Goal: Ask a question

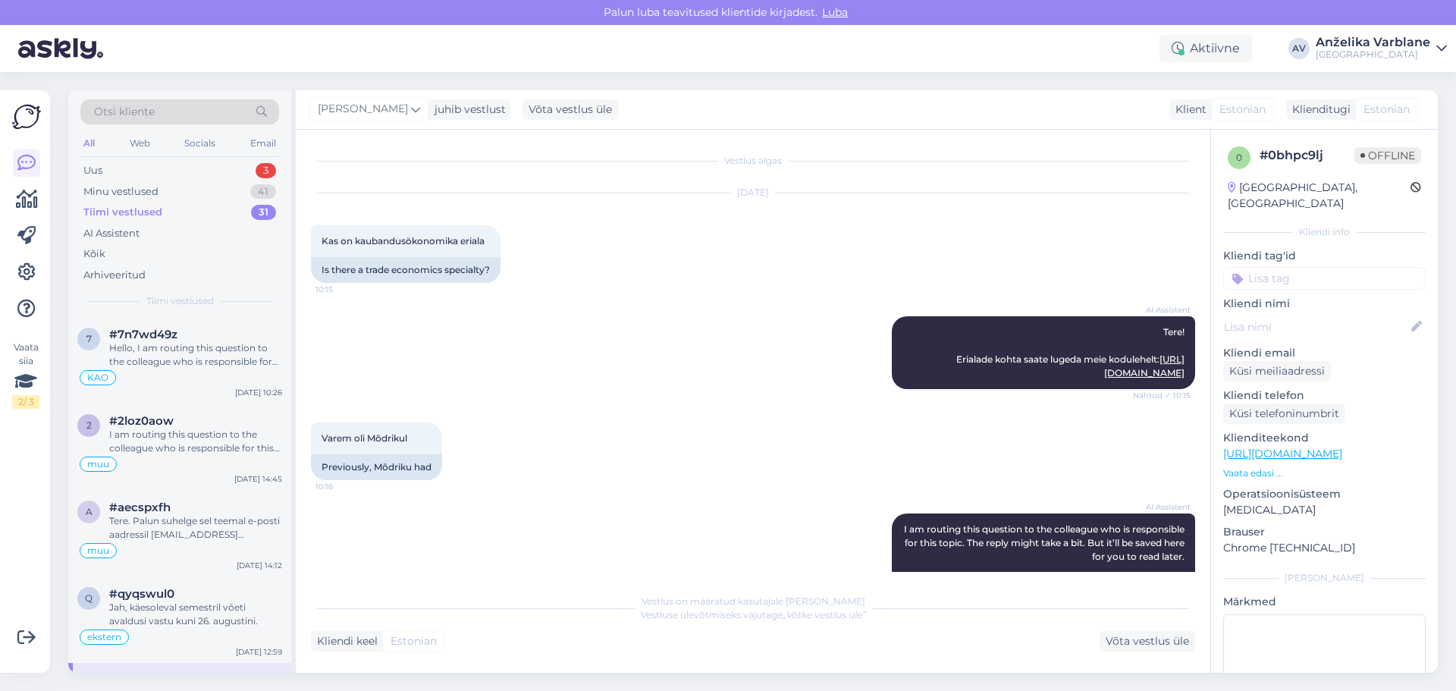
scroll to position [307, 0]
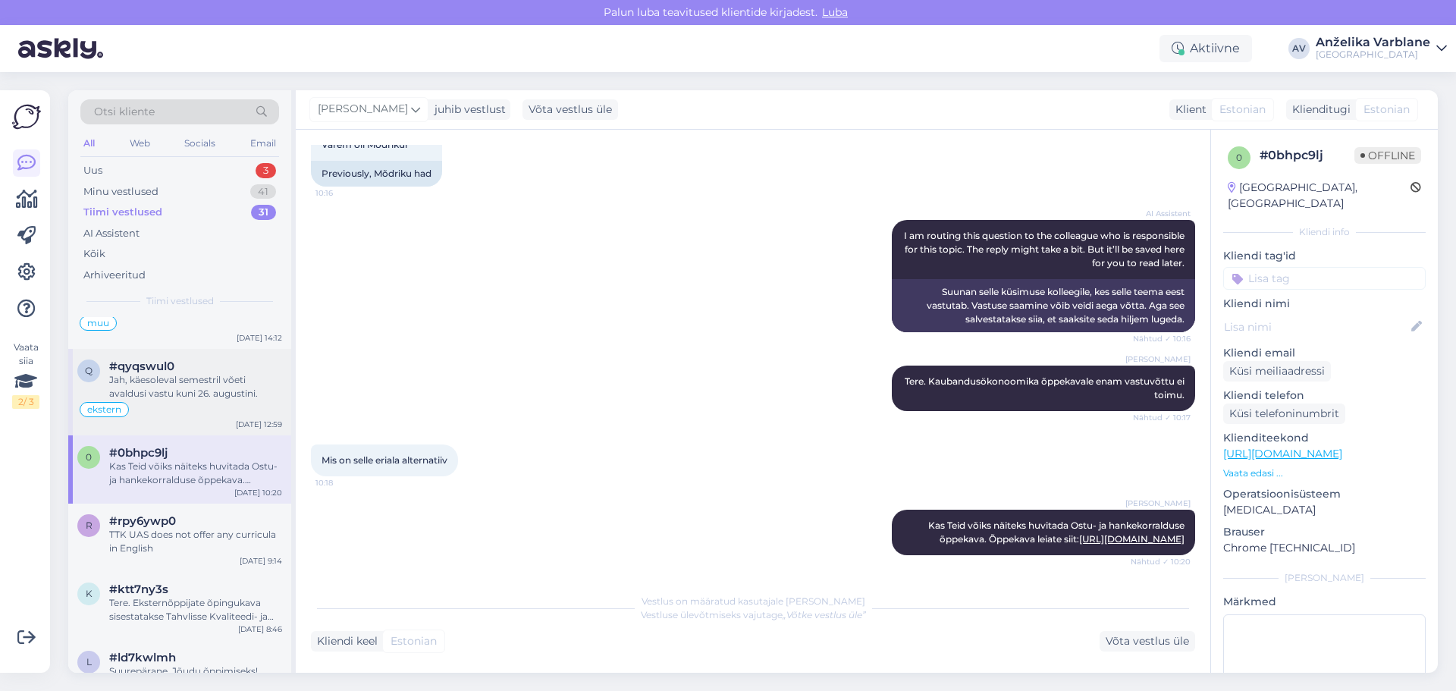
click at [191, 391] on div "Jah, käesoleval semestril võeti avaldusi vastu kuni 26. augustini." at bounding box center [195, 386] width 173 height 27
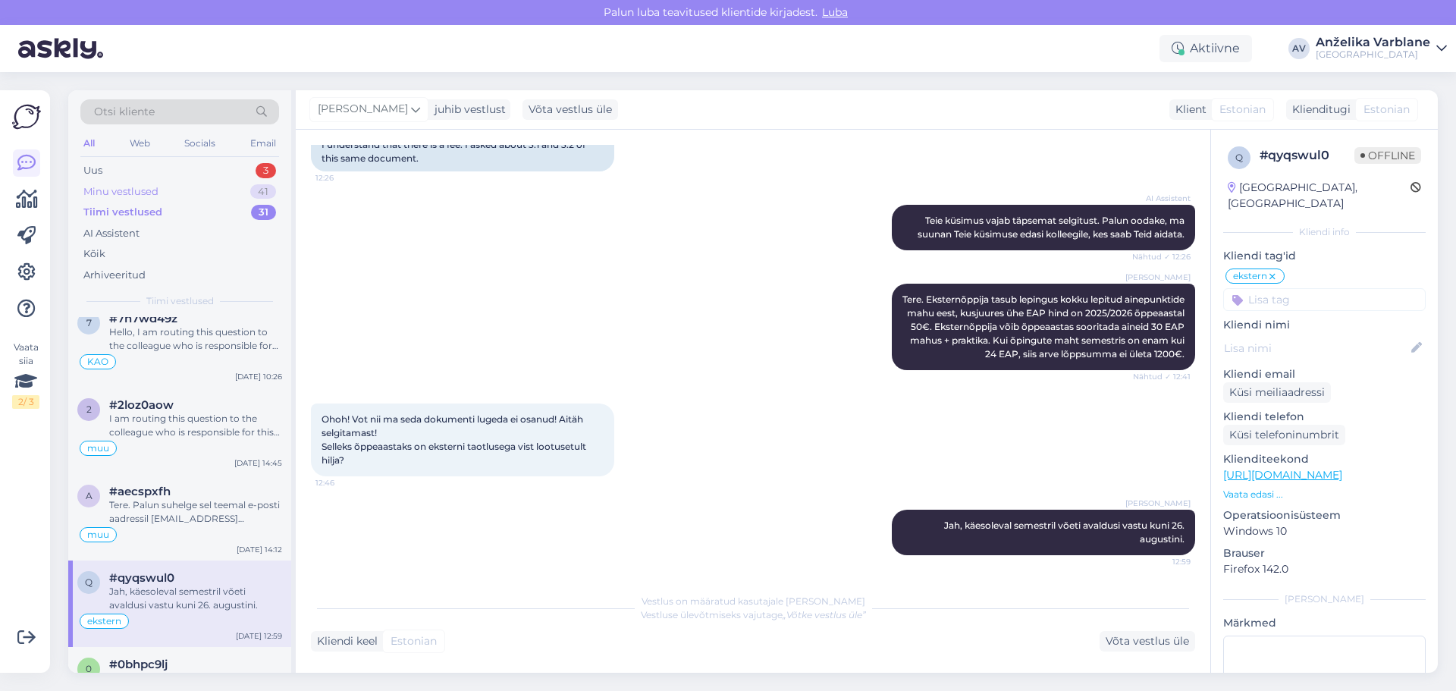
scroll to position [0, 0]
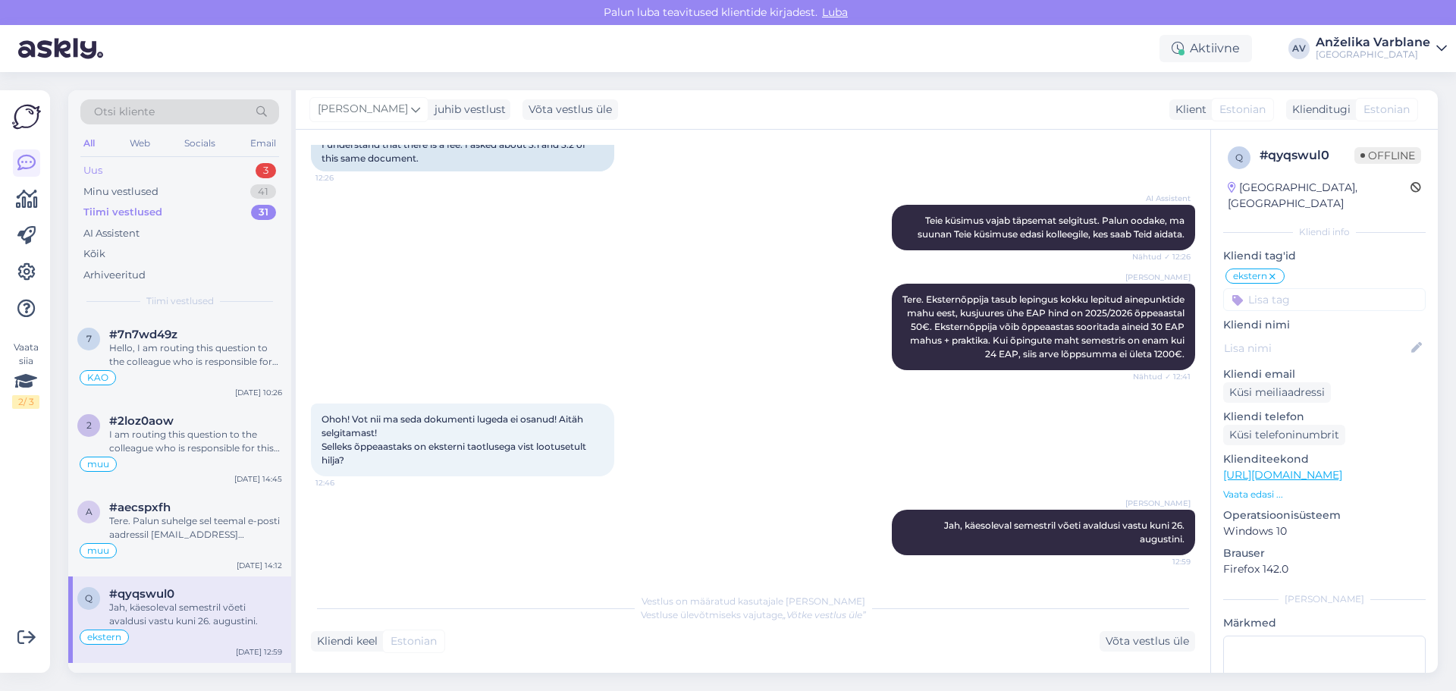
click at [153, 162] on div "Uus 3" at bounding box center [179, 170] width 199 height 21
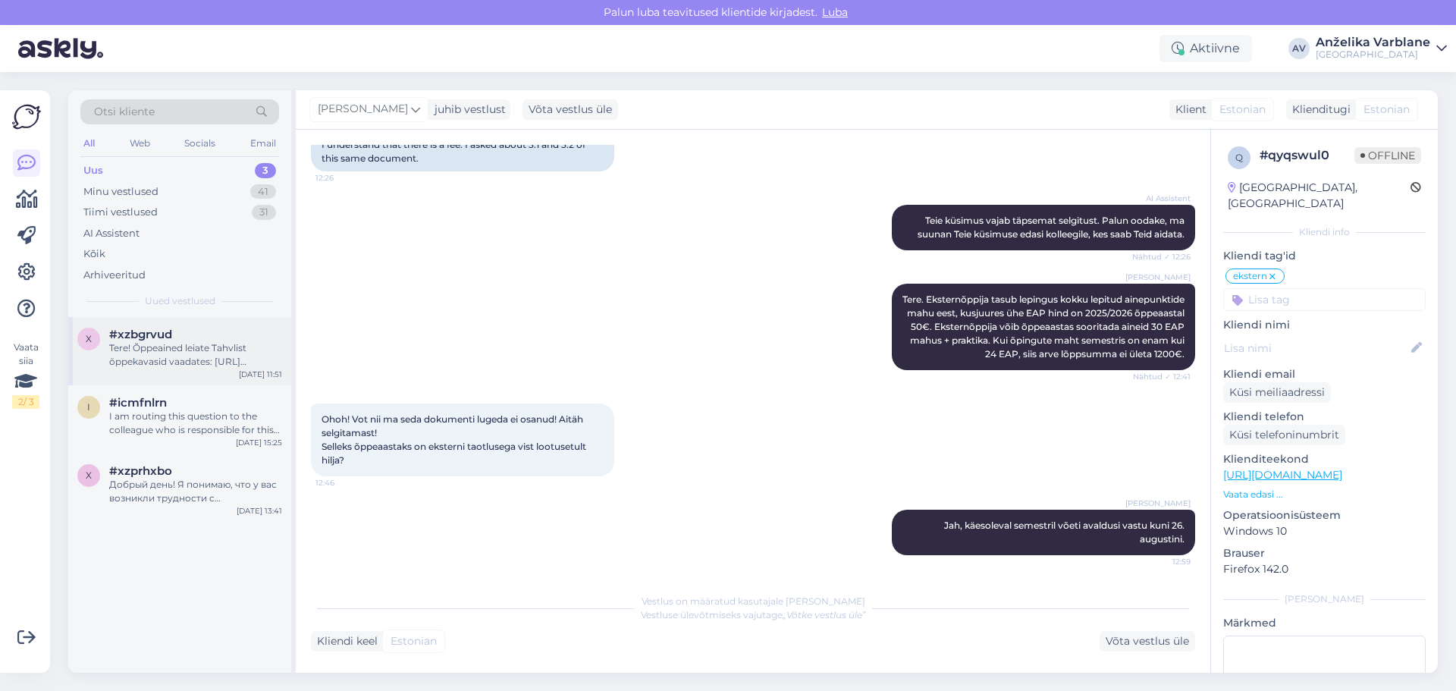
click at [234, 359] on div "Tere! Õppeained leiate Tahvlist õppekavasid vaadates: [URL][DOMAIN_NAME]. Täpse…" at bounding box center [195, 354] width 173 height 27
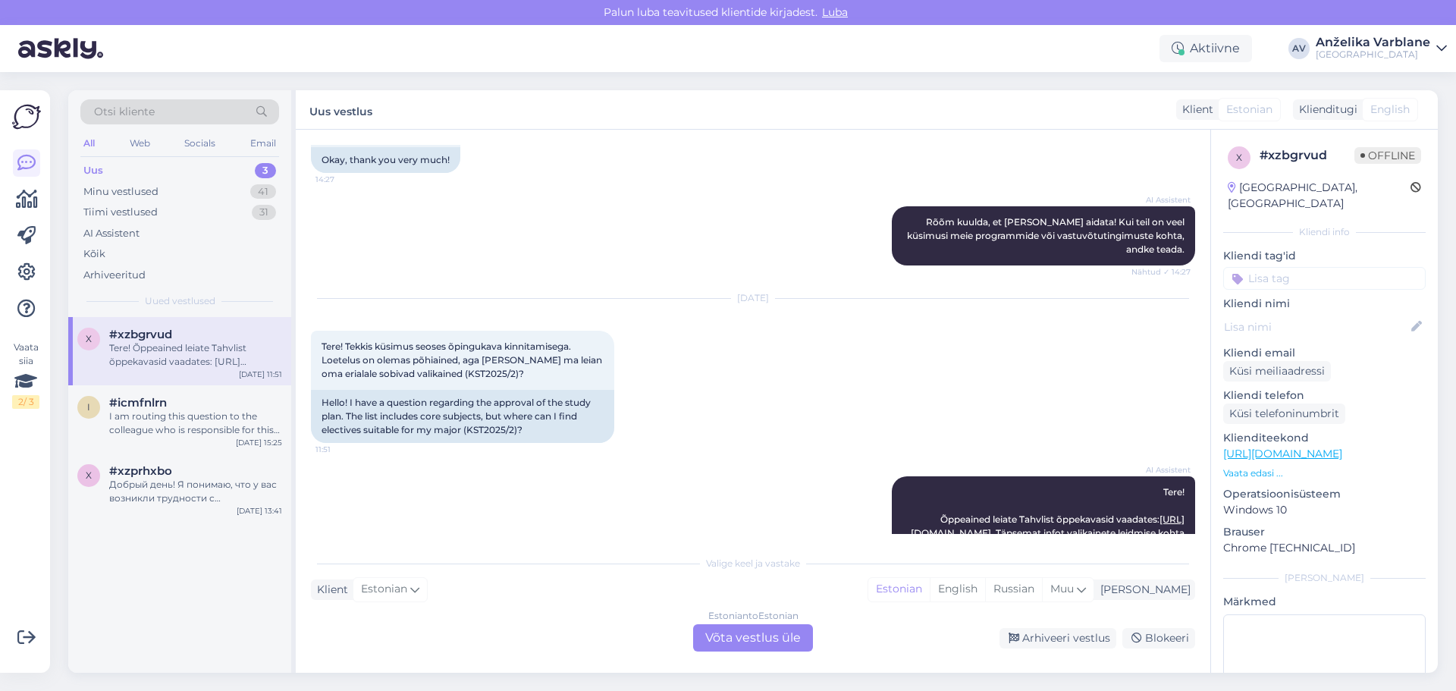
scroll to position [659, 0]
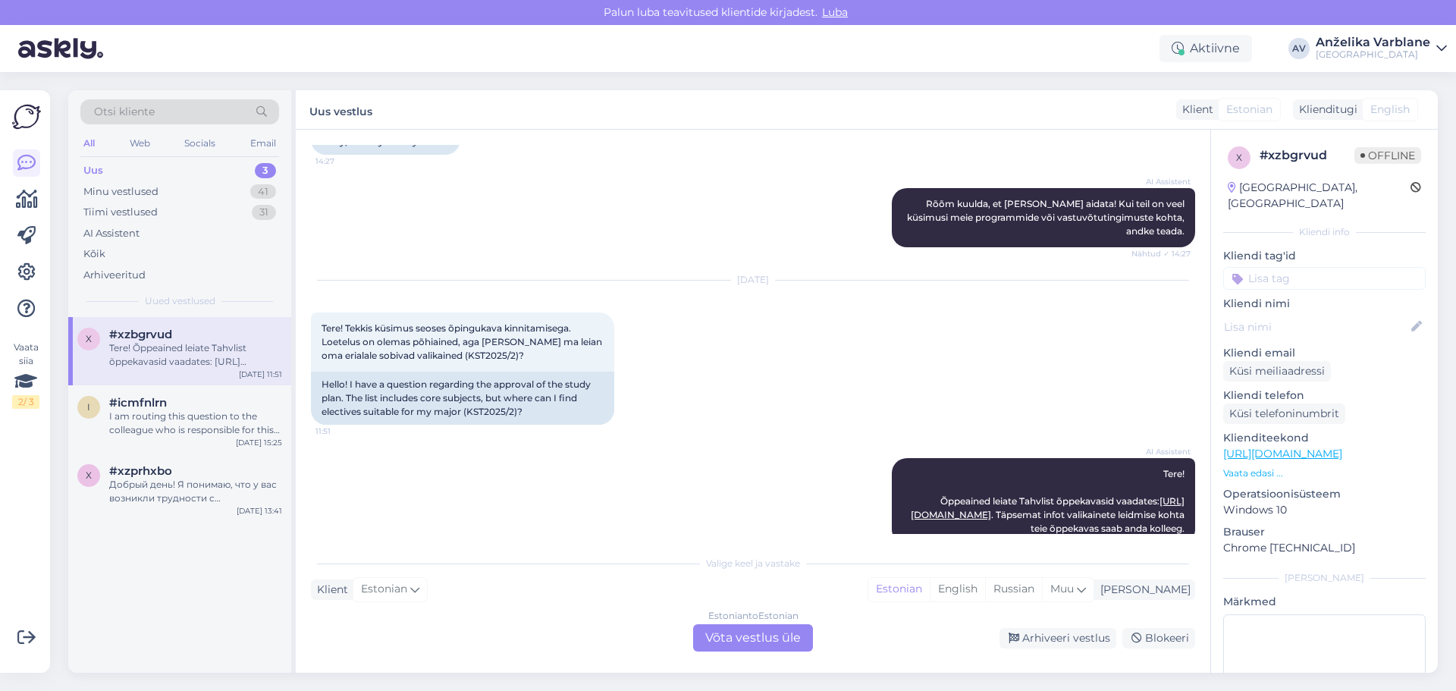
click at [798, 633] on div "Estonian to Estonian Võta vestlus üle" at bounding box center [753, 637] width 120 height 27
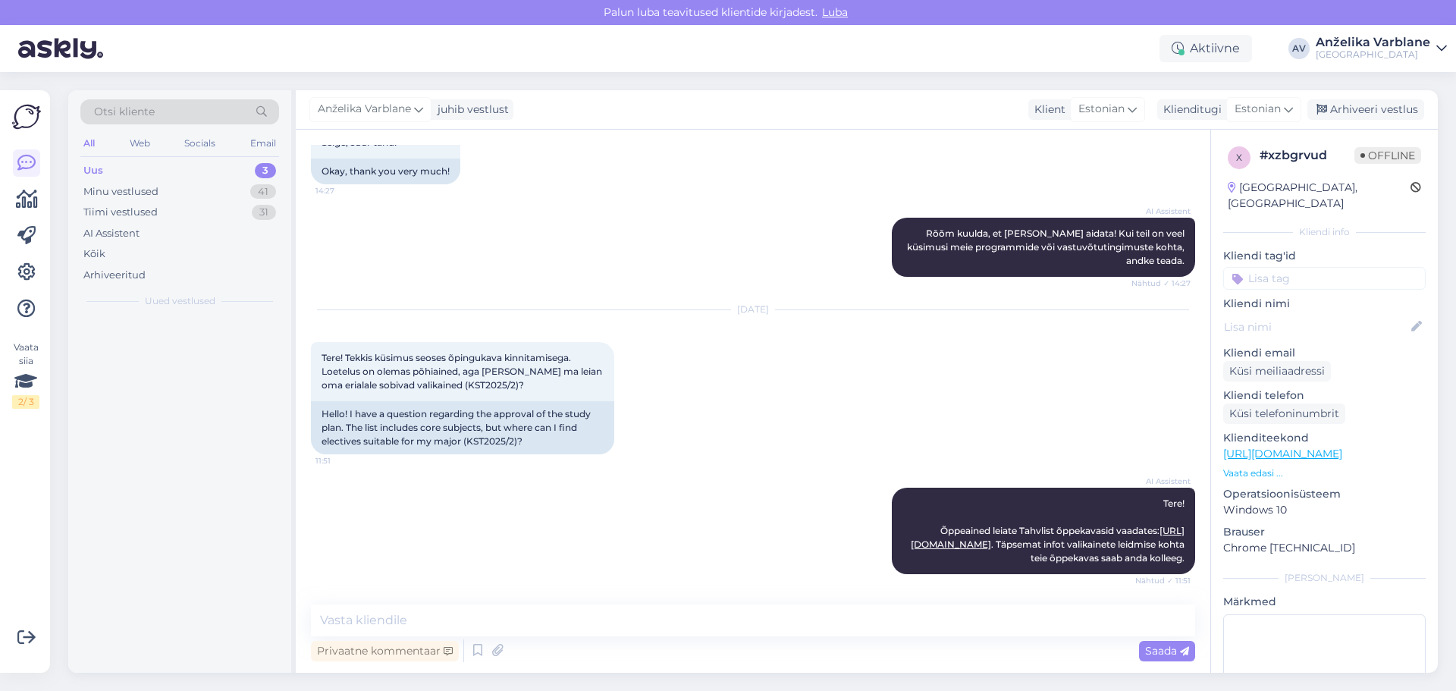
scroll to position [602, 0]
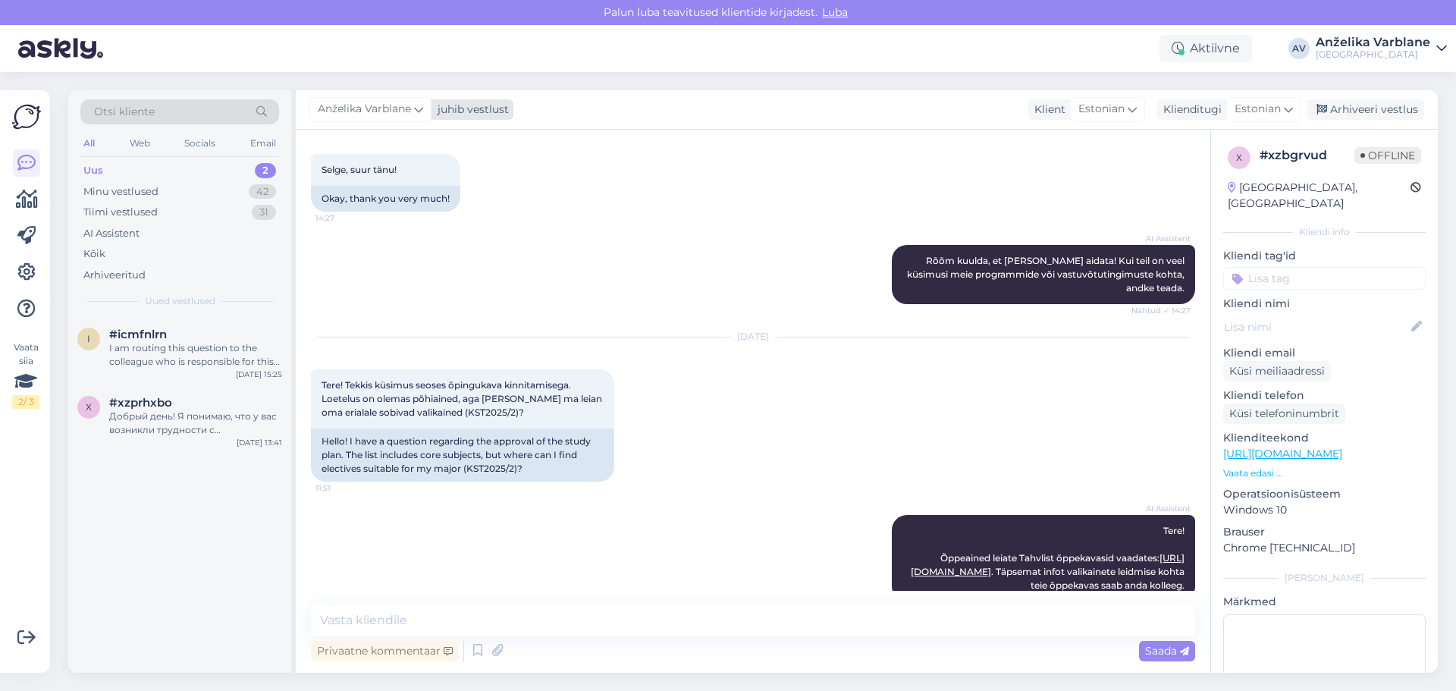
click at [404, 108] on span "Anželika Varblane" at bounding box center [364, 109] width 93 height 17
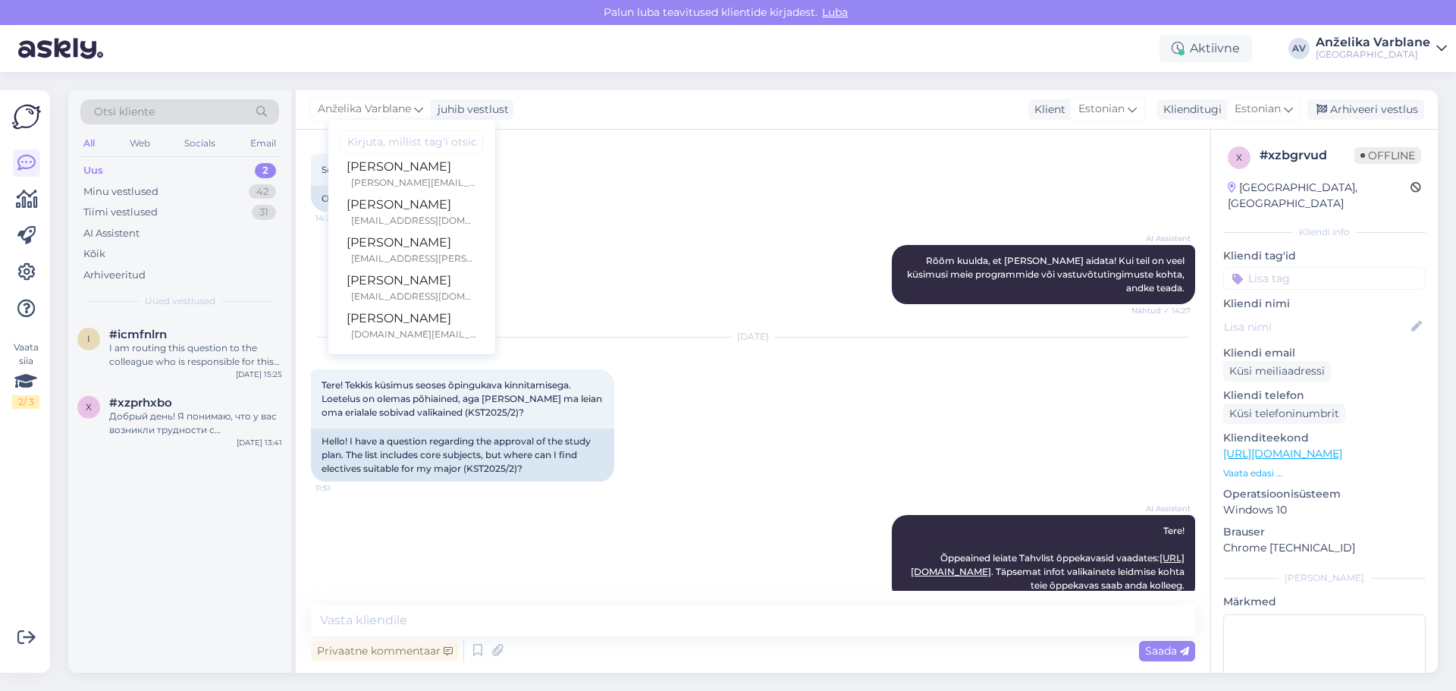
scroll to position [240, 0]
click at [442, 325] on div "[DOMAIN_NAME][EMAIL_ADDRESS][PERSON_NAME][DOMAIN_NAME]" at bounding box center [414, 332] width 126 height 14
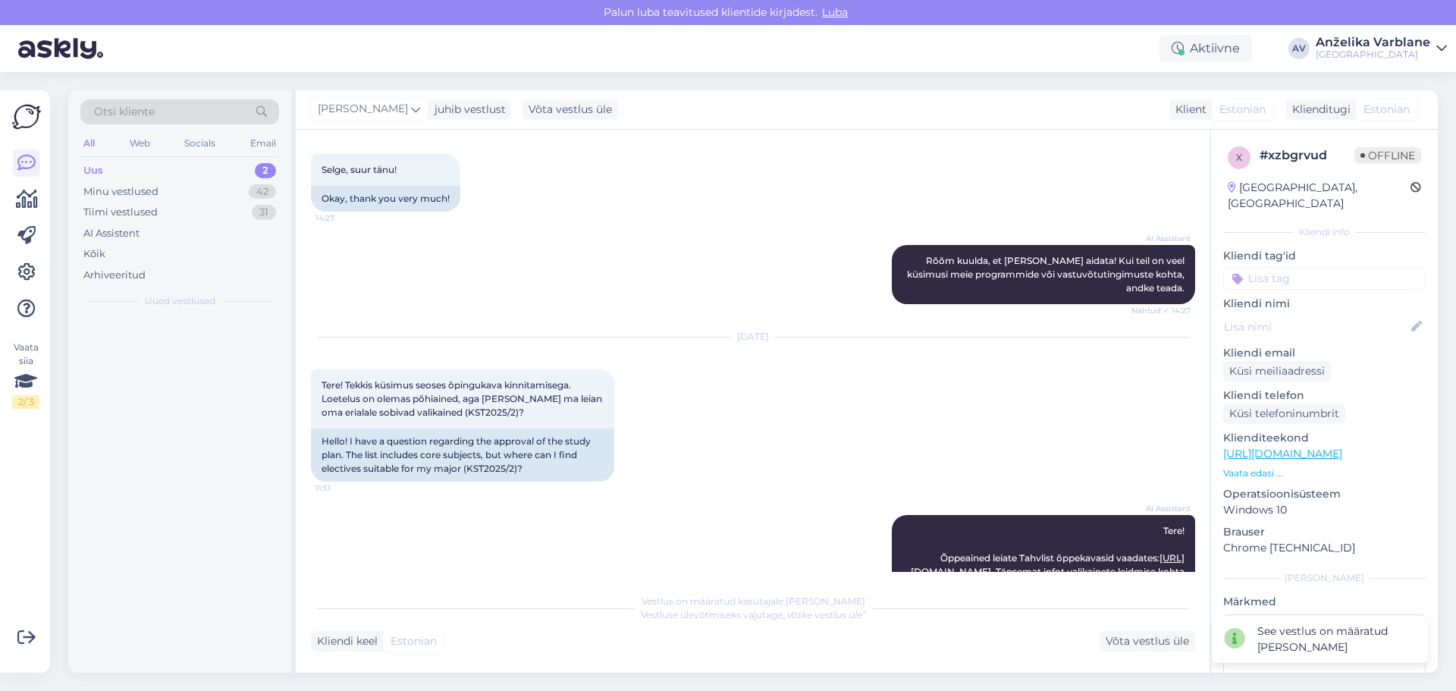
scroll to position [621, 0]
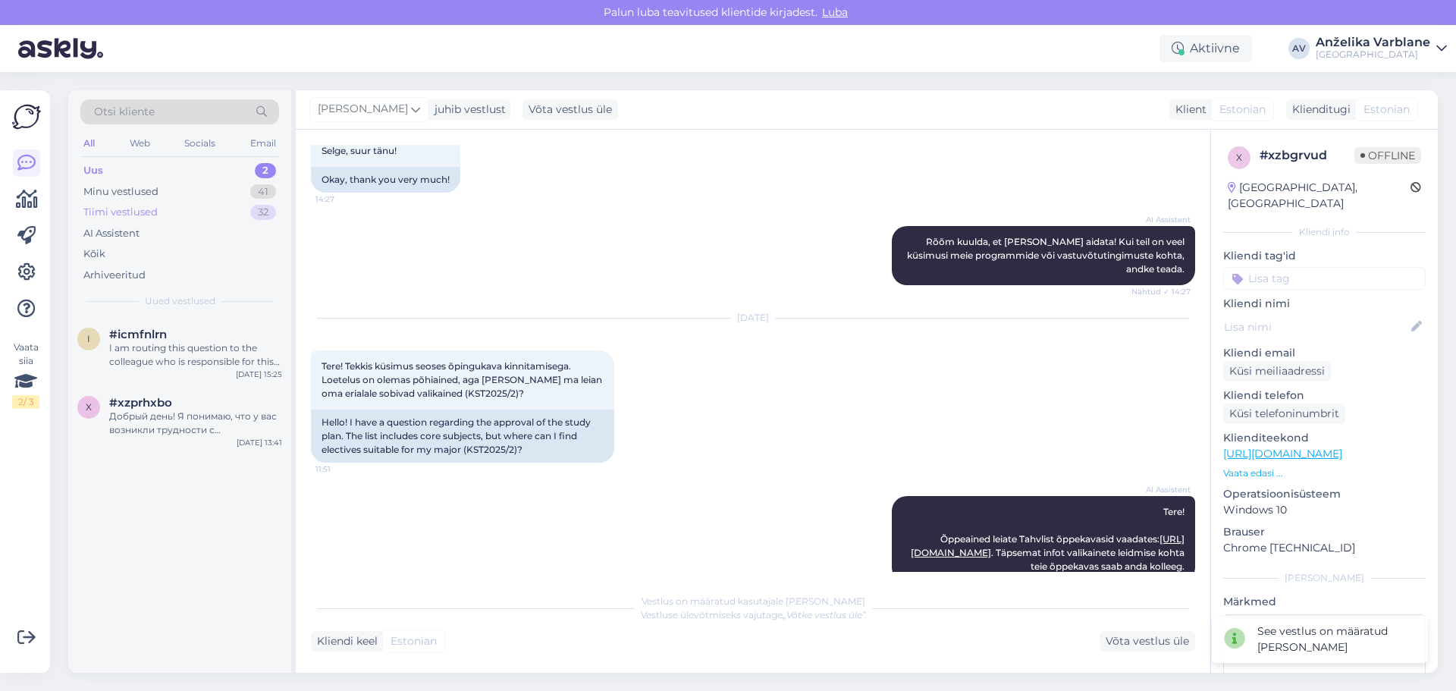
click at [171, 209] on div "Tiimi vestlused 32" at bounding box center [179, 212] width 199 height 21
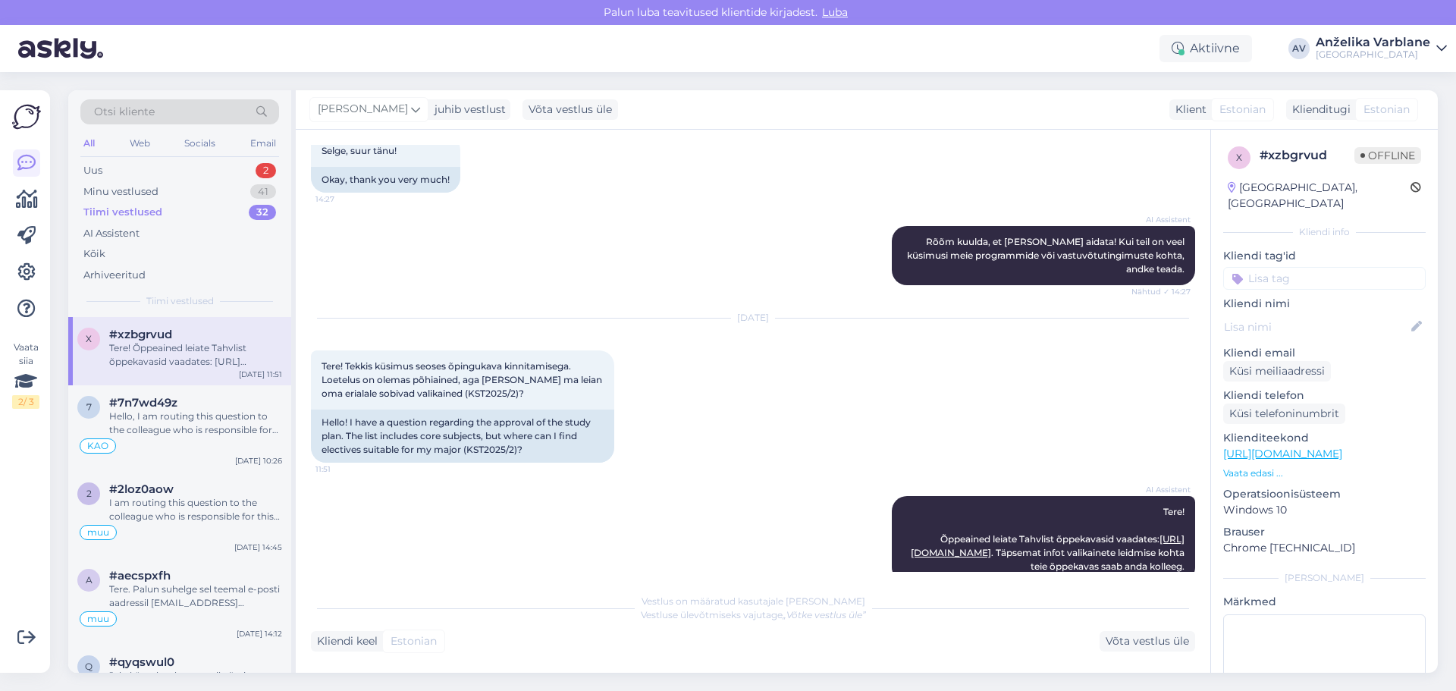
click at [190, 359] on div "Tere! Õppeained leiate Tahvlist õppekavasid vaadates: [URL][DOMAIN_NAME]. Täpse…" at bounding box center [195, 354] width 173 height 27
click at [1253, 267] on input at bounding box center [1324, 278] width 203 height 23
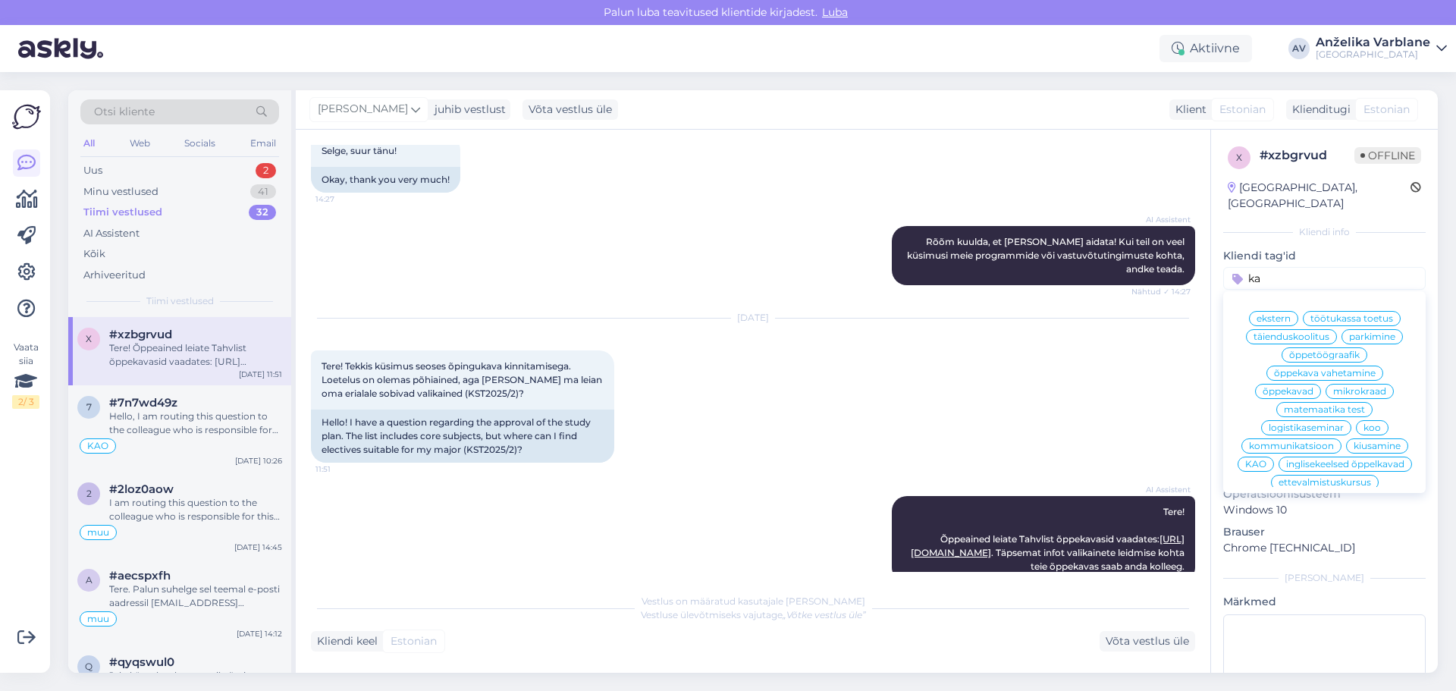
type input "kao"
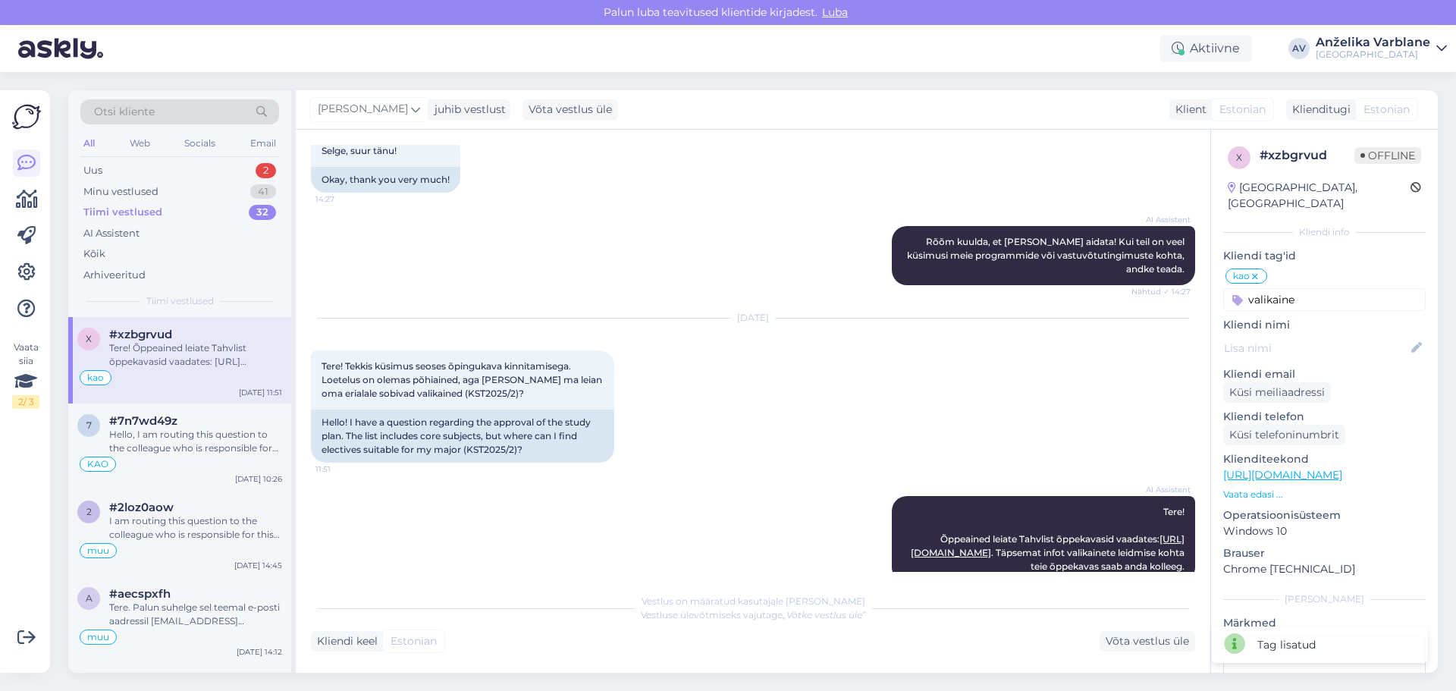
type input "valikained"
click at [197, 457] on div "KAO" at bounding box center [179, 464] width 205 height 18
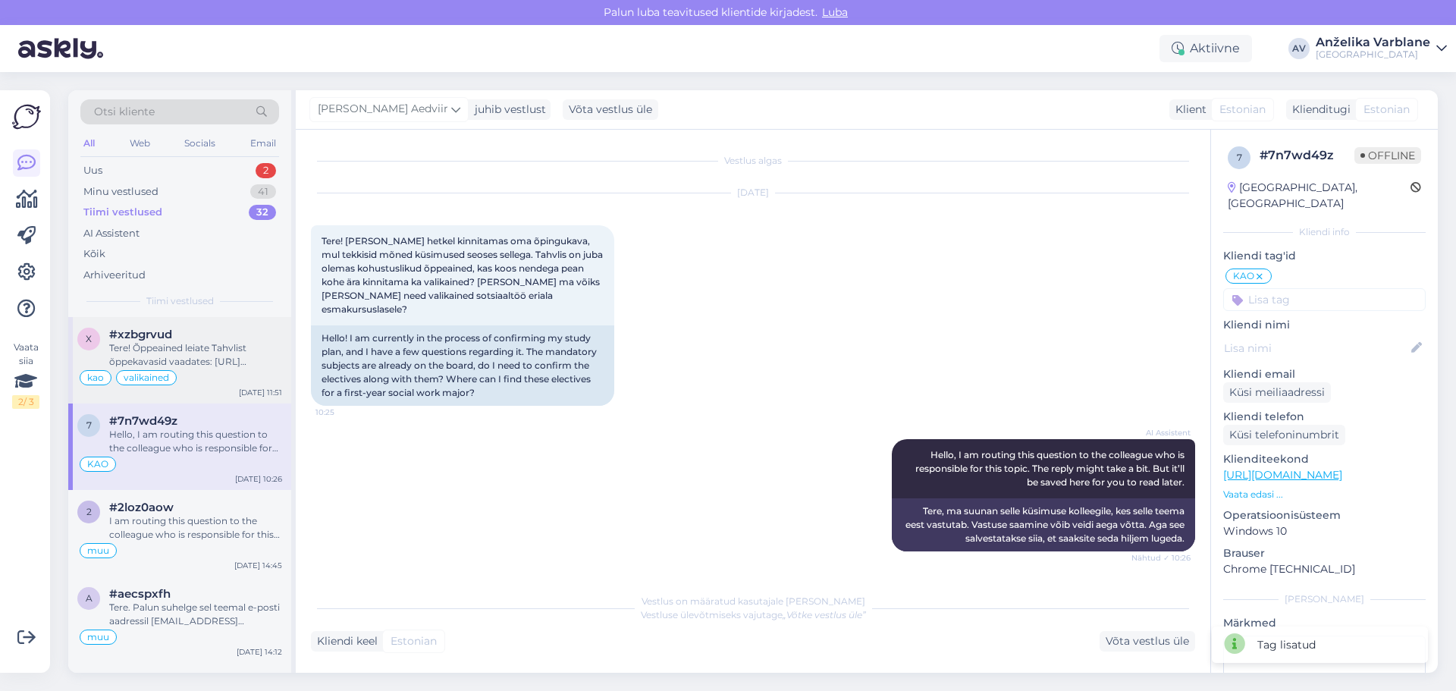
click at [240, 364] on div "Tere! Õppeained leiate Tahvlist õppekavasid vaadates: [URL][DOMAIN_NAME]. Täpse…" at bounding box center [195, 354] width 173 height 27
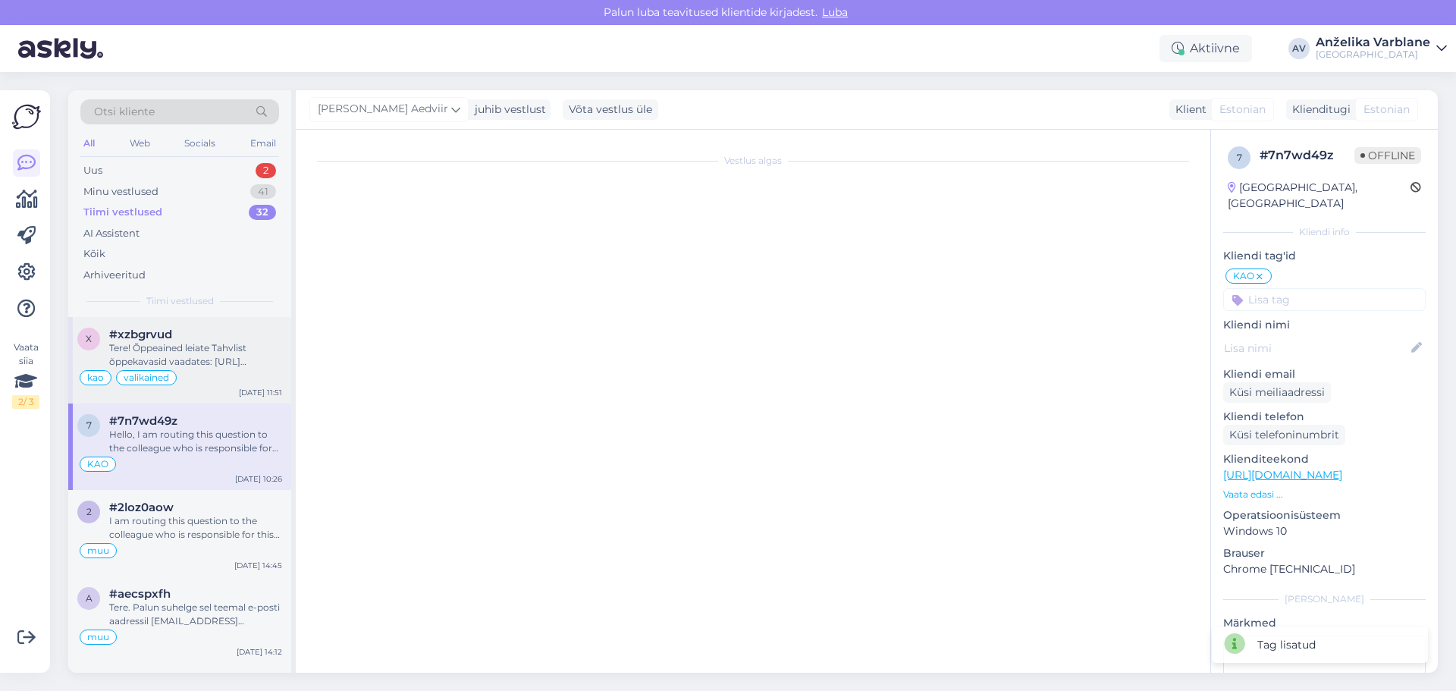
scroll to position [621, 0]
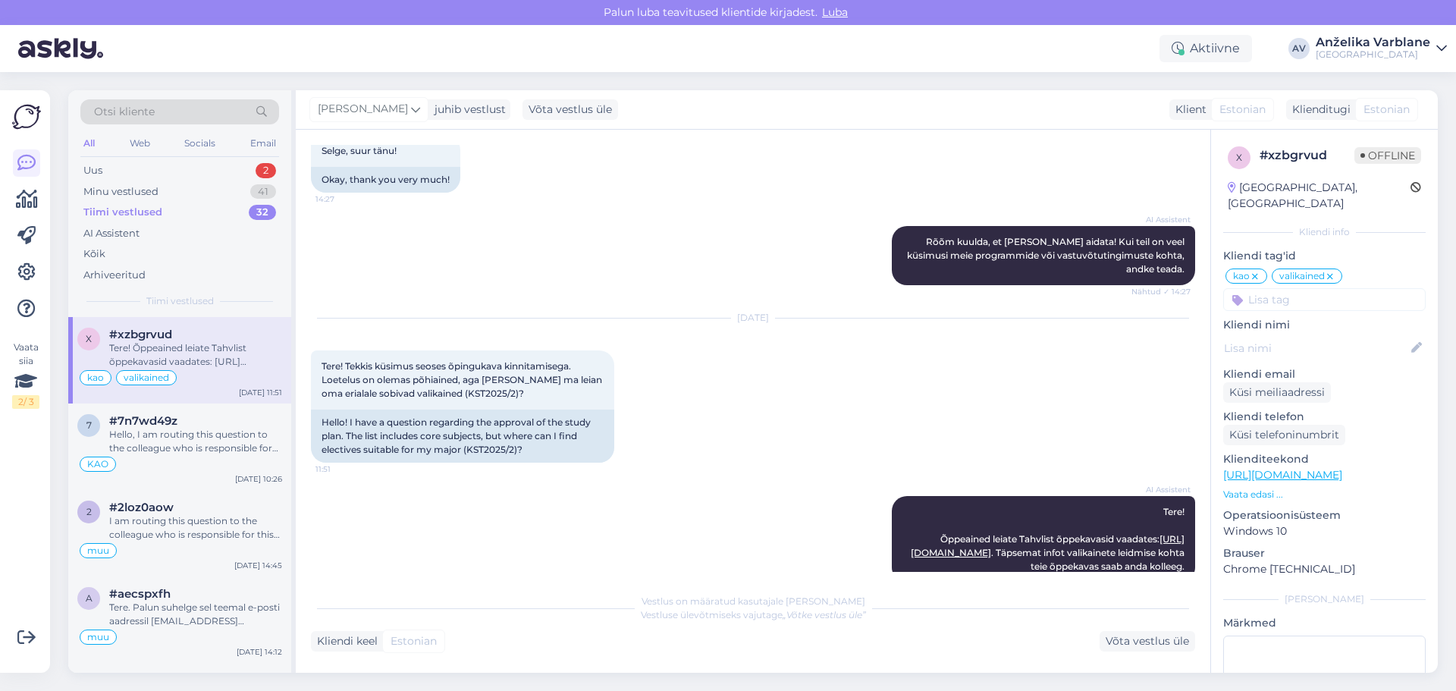
click at [1258, 271] on icon at bounding box center [1255, 277] width 9 height 12
click at [1261, 288] on input at bounding box center [1324, 299] width 203 height 23
type input "KAO"
click at [1344, 335] on span "KAO" at bounding box center [1343, 339] width 21 height 9
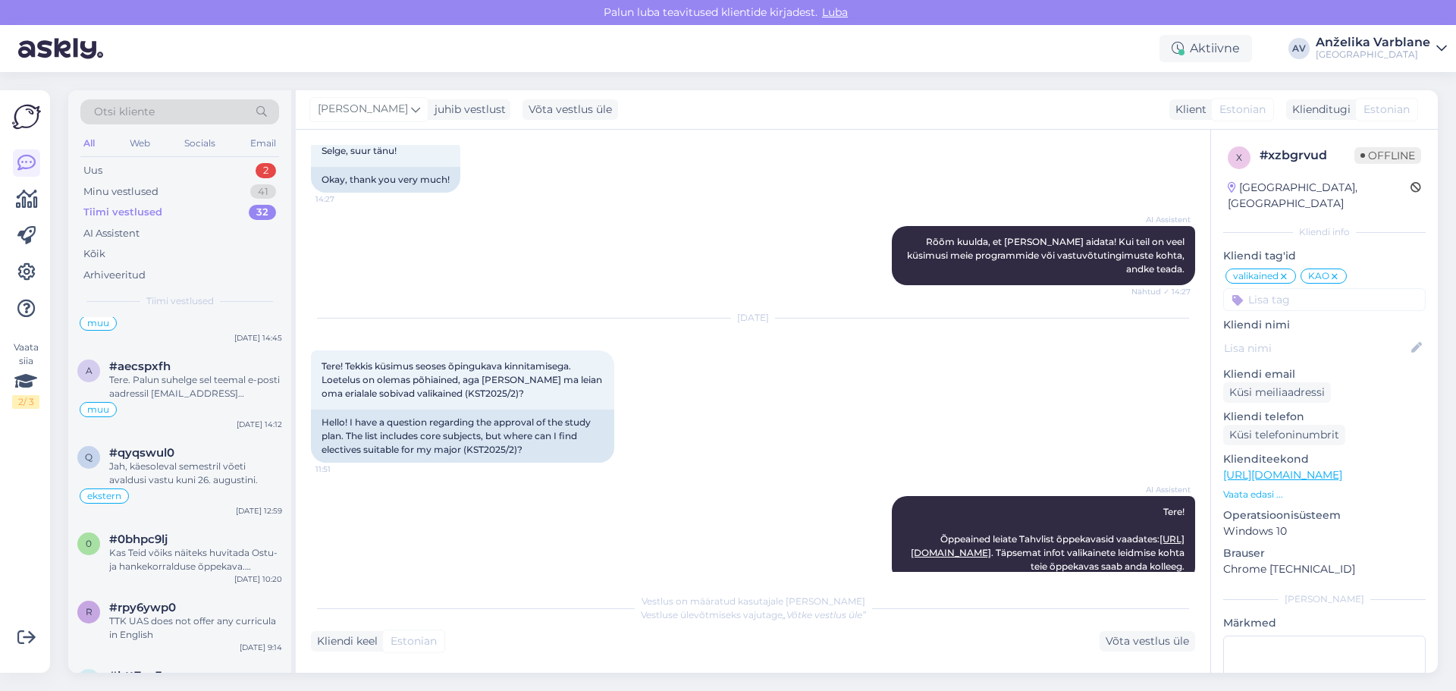
scroll to position [303, 0]
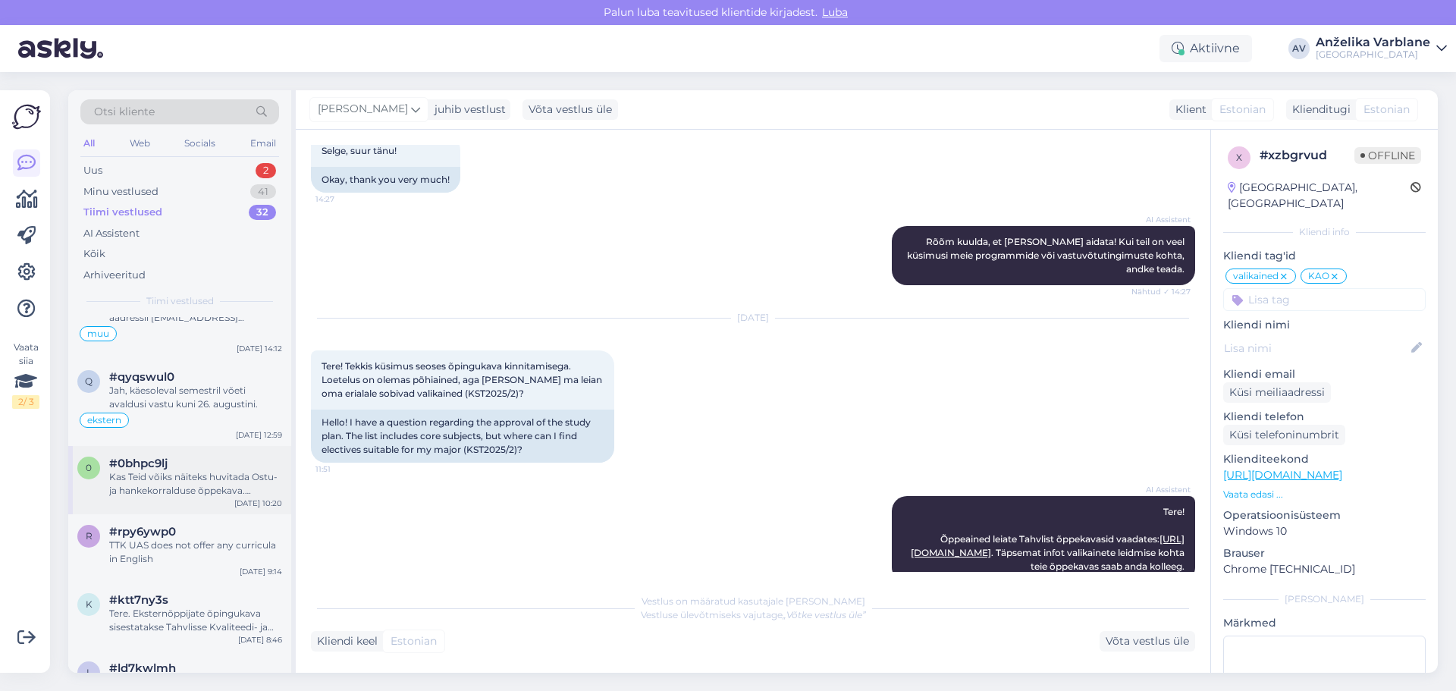
click at [206, 475] on div "Kas Teid võiks näiteks huvitada Ostu- ja hankekorralduse õppekava. Õppekava lei…" at bounding box center [195, 483] width 173 height 27
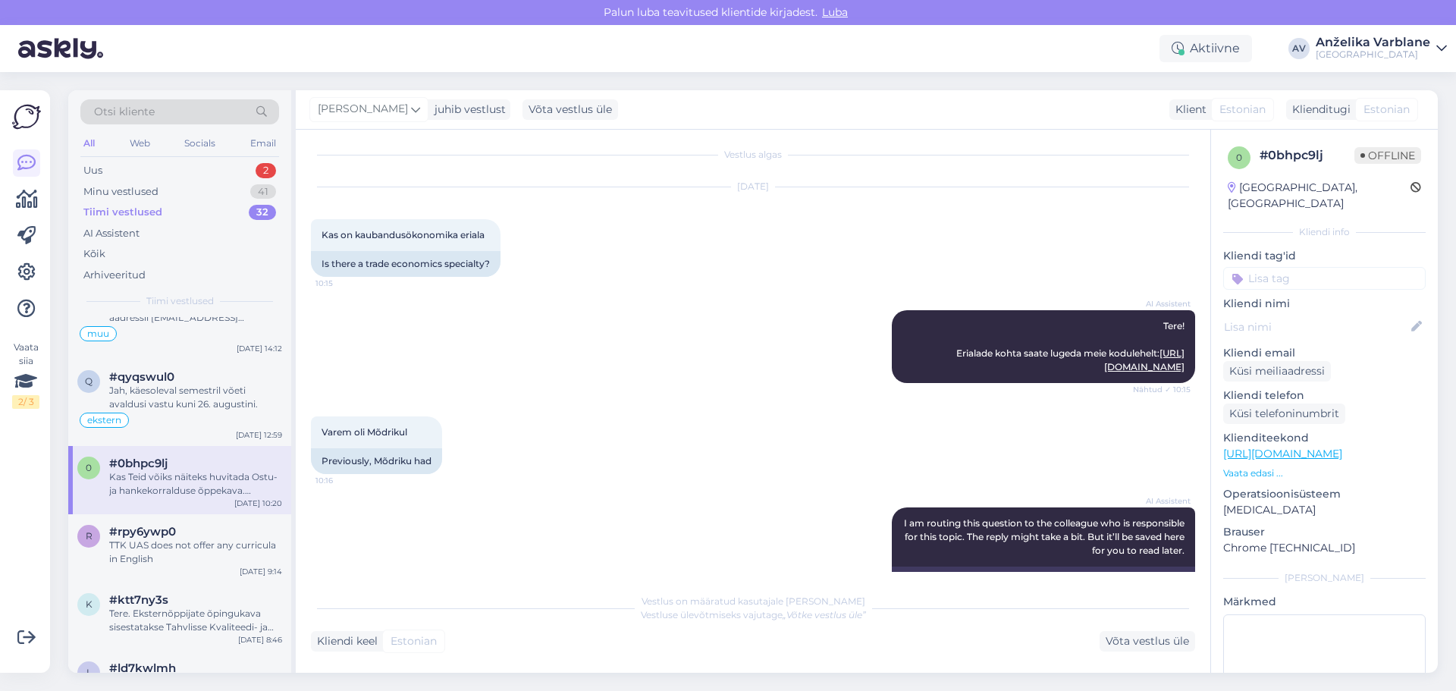
scroll to position [0, 0]
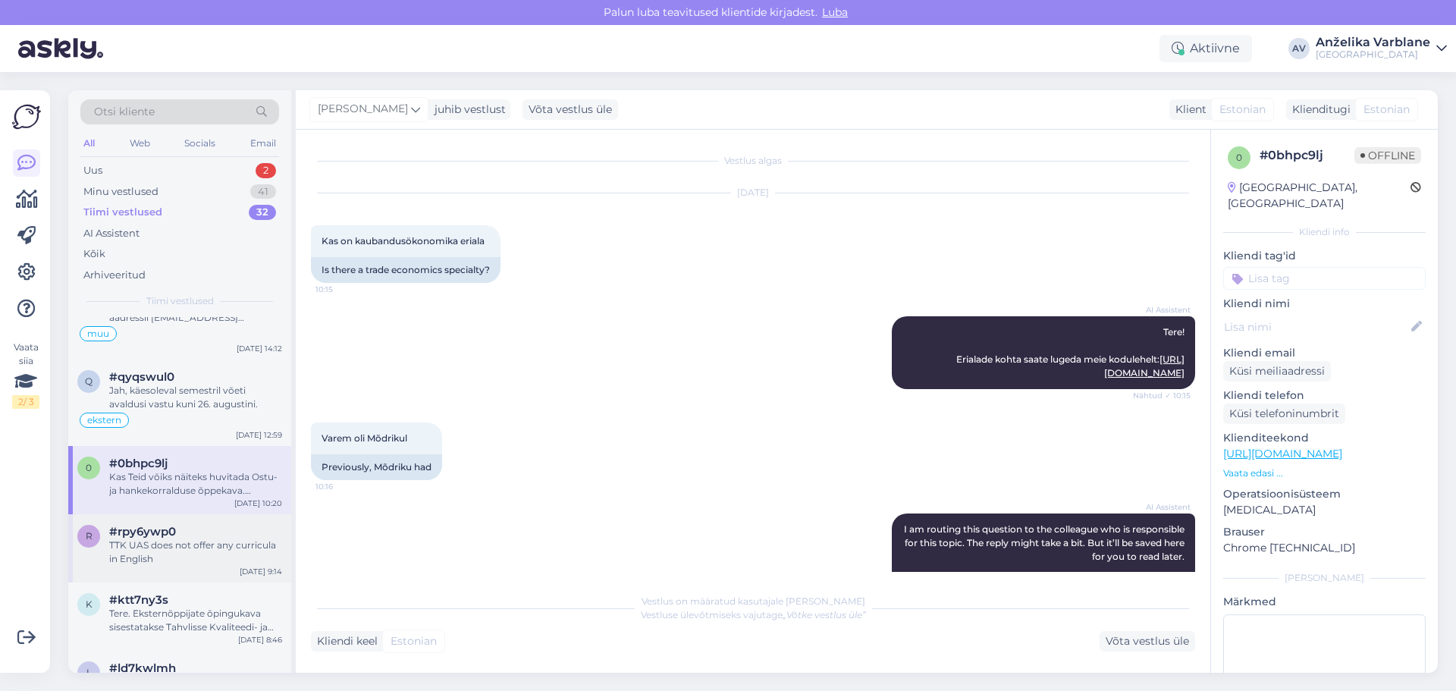
click at [198, 560] on div "TTK UAS does not offer any curricula in English" at bounding box center [195, 551] width 173 height 27
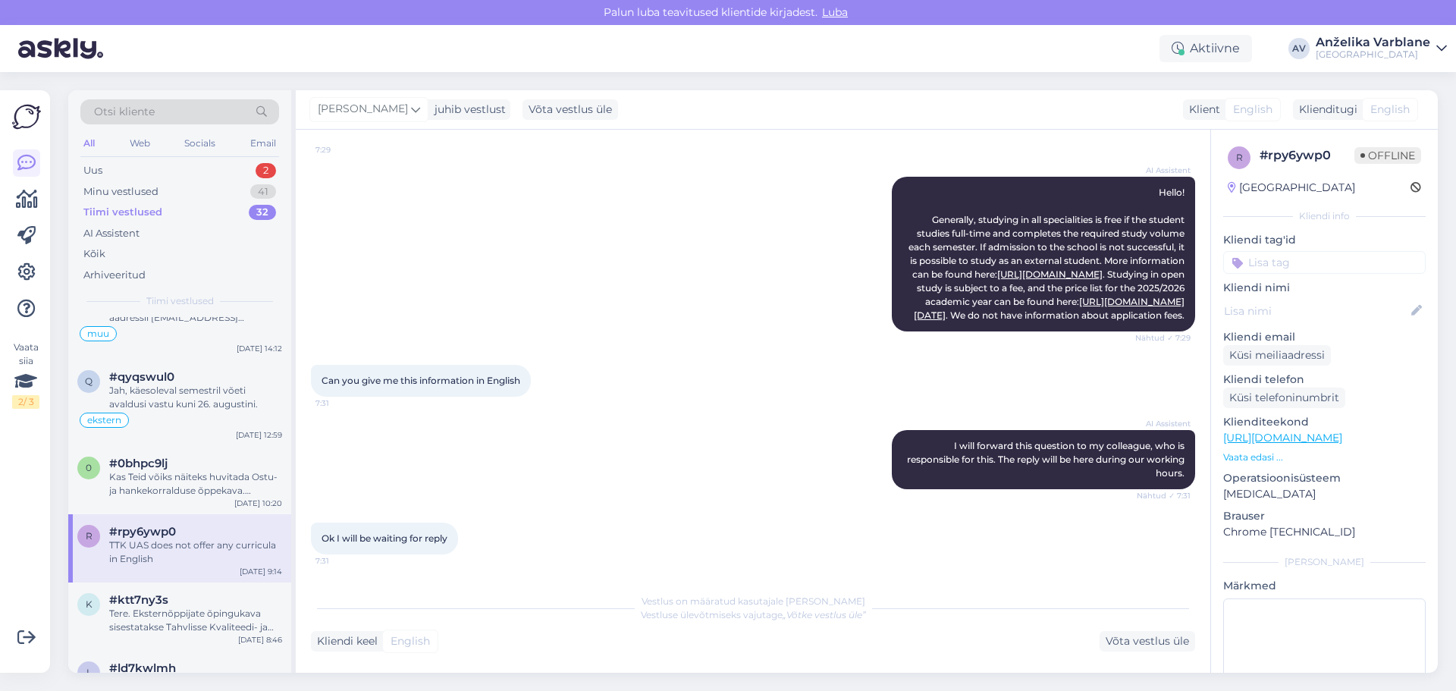
scroll to position [233, 0]
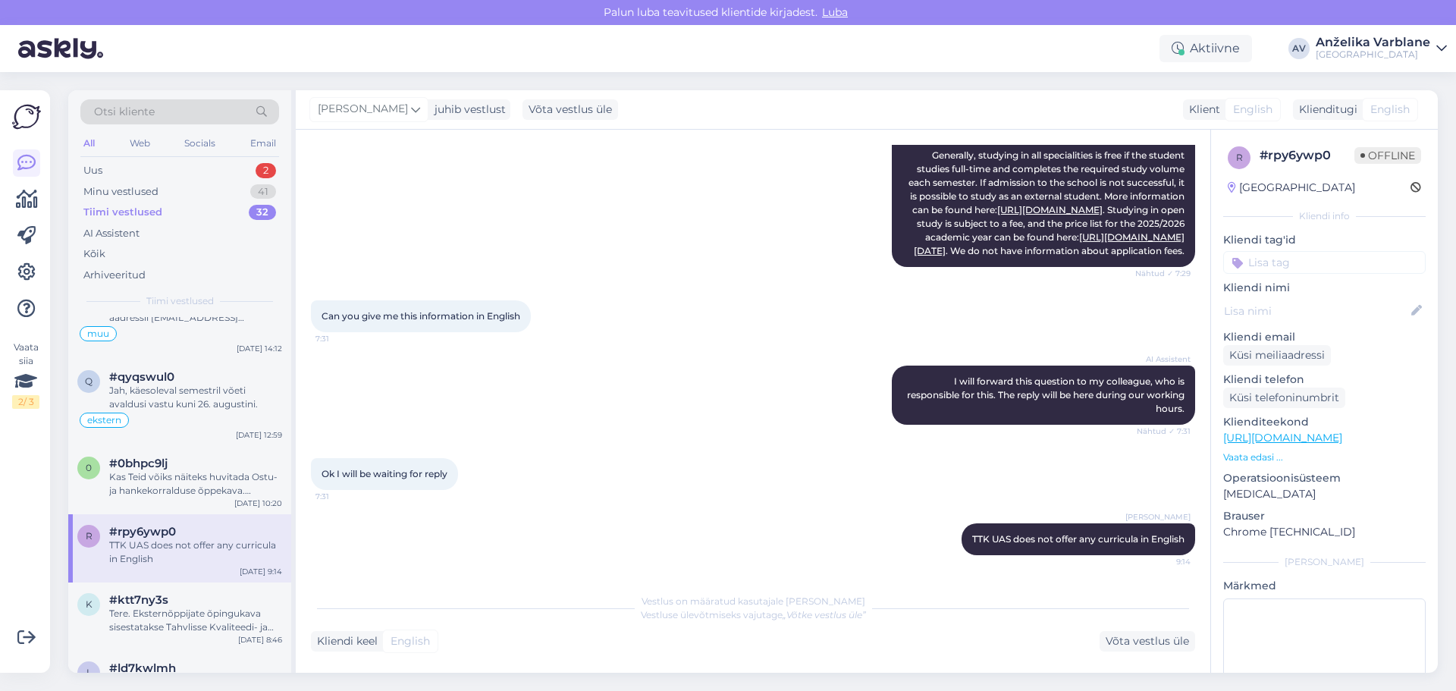
click at [1323, 261] on input at bounding box center [1324, 262] width 203 height 23
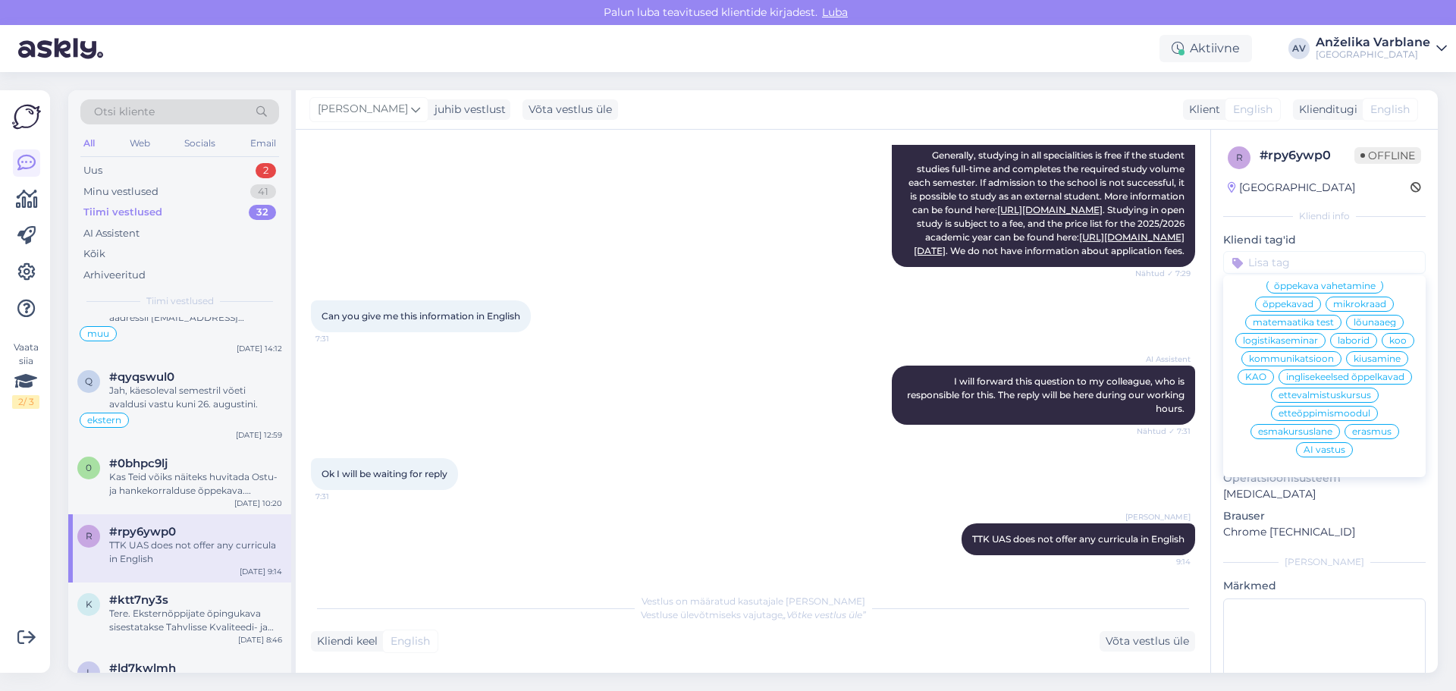
scroll to position [235, 0]
click at [1360, 375] on span "inglisekeelsed õppelkavad" at bounding box center [1345, 376] width 118 height 9
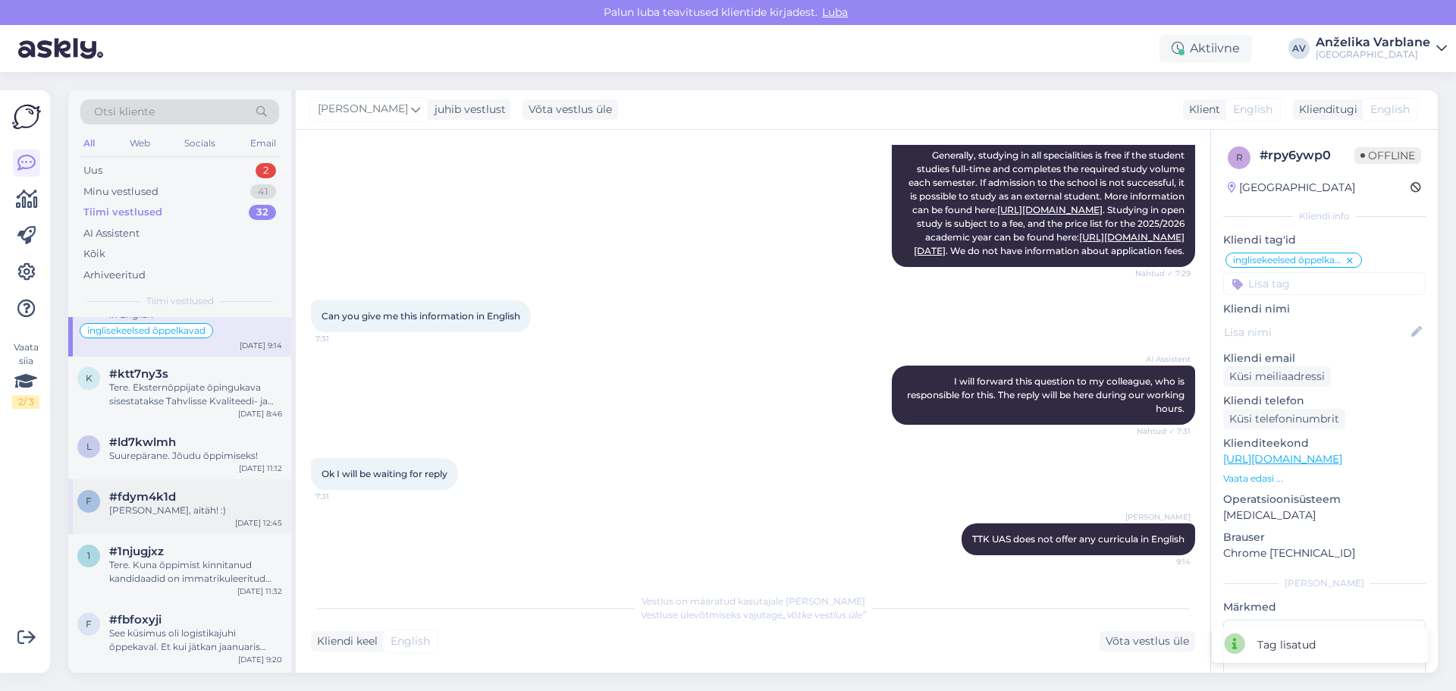
scroll to position [531, 0]
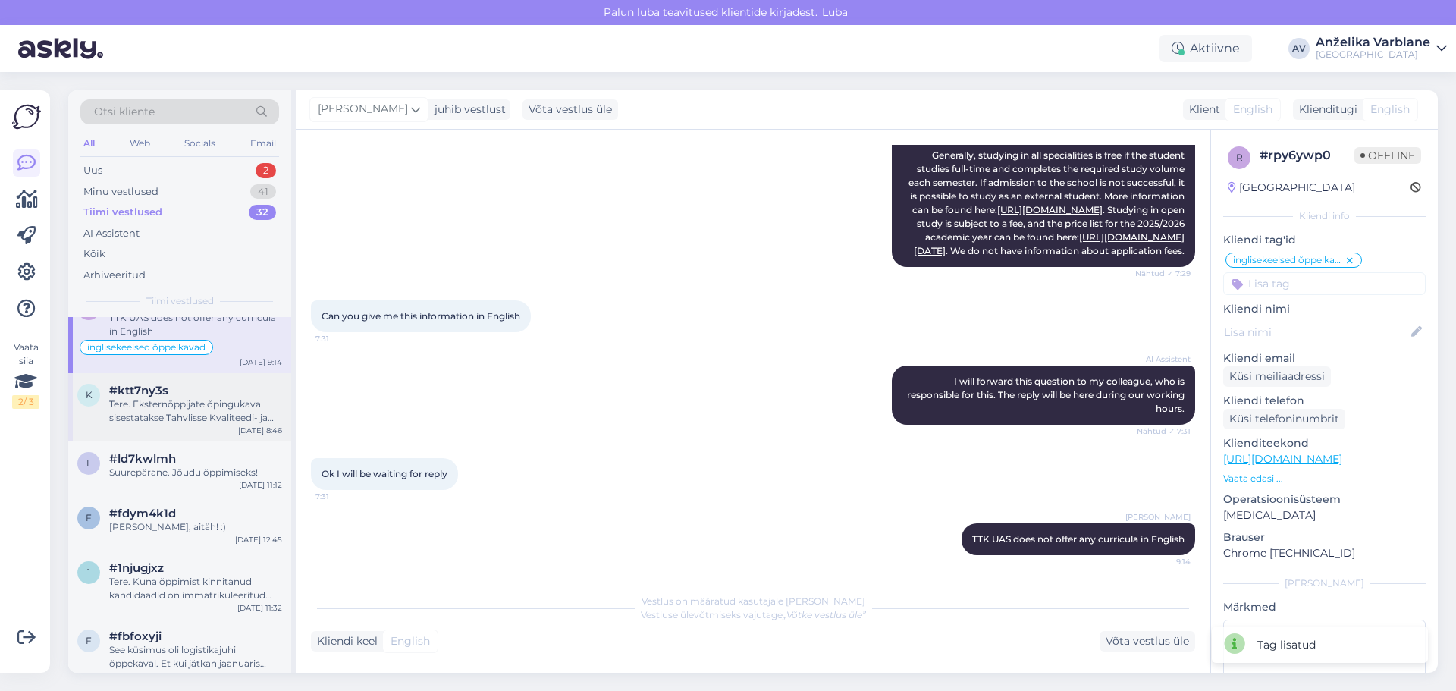
click at [200, 421] on div "Tere. Eksternõppijate õpingukava sisestatakse Tahvlisse Kvaliteedi- ja analüüsi…" at bounding box center [195, 410] width 173 height 27
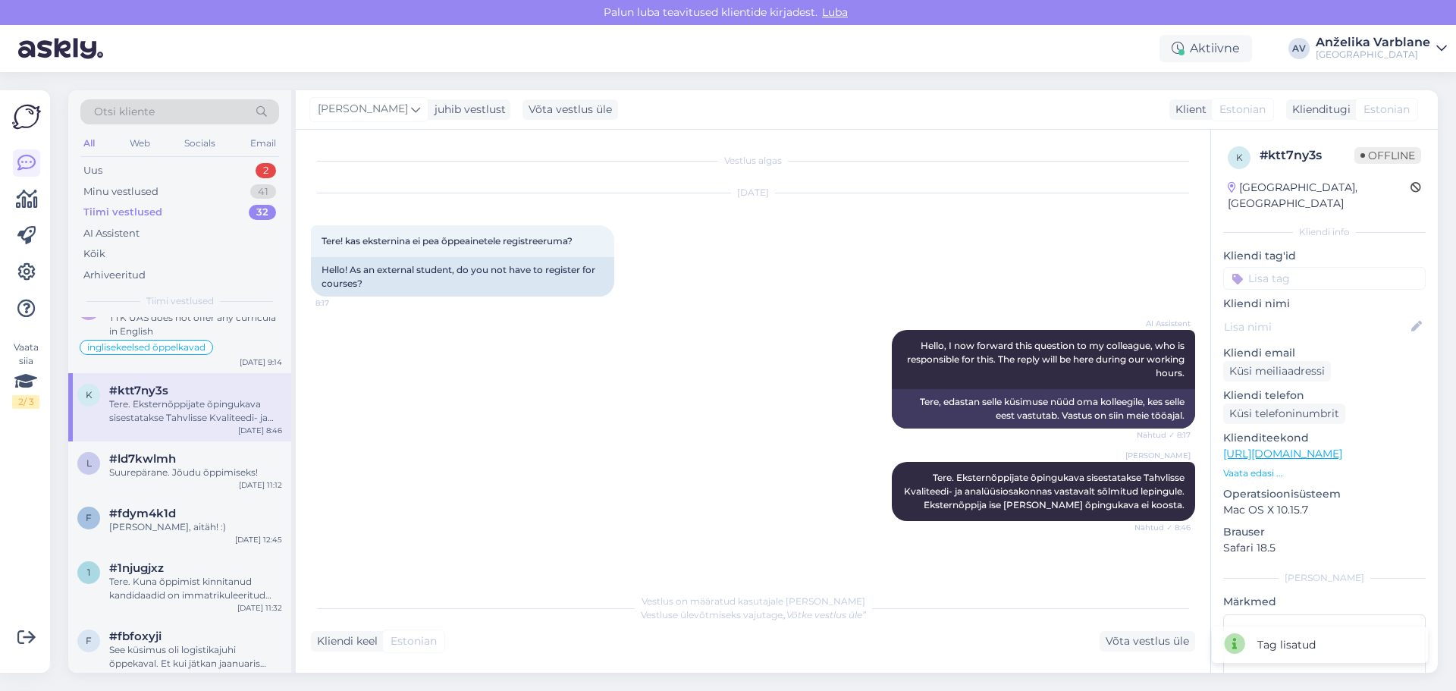
scroll to position [0, 0]
click at [1277, 267] on input at bounding box center [1324, 278] width 203 height 23
type input "E"
type input "eks"
click at [1324, 311] on div "ekstern" at bounding box center [1324, 318] width 49 height 15
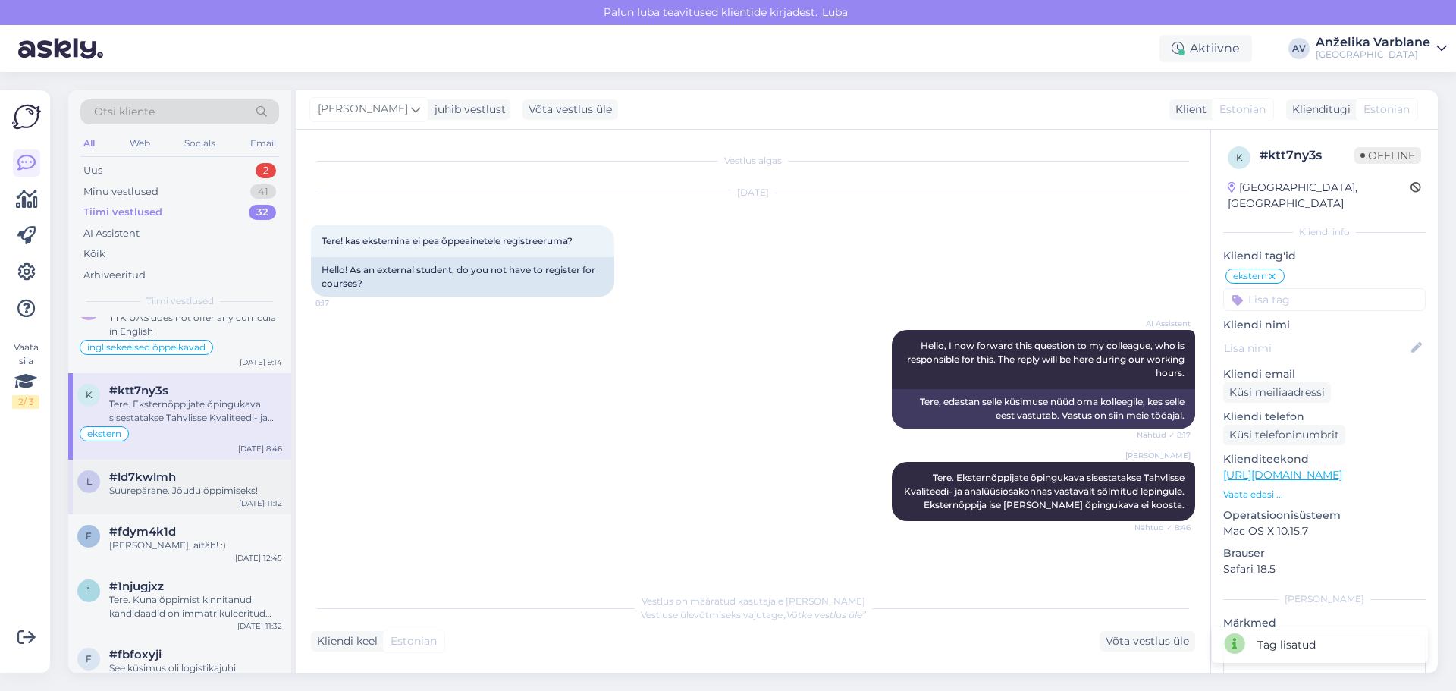
click at [143, 473] on span "#ld7kwlmh" at bounding box center [142, 477] width 67 height 14
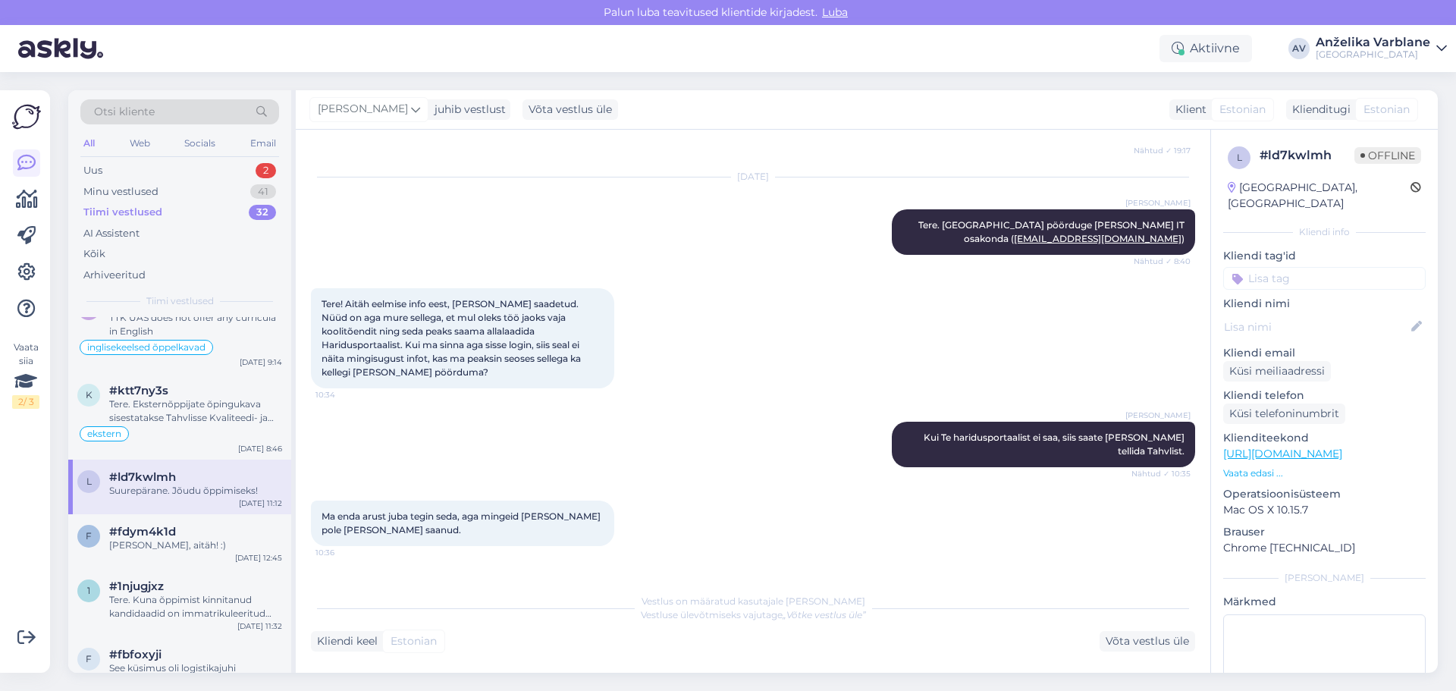
scroll to position [455, 0]
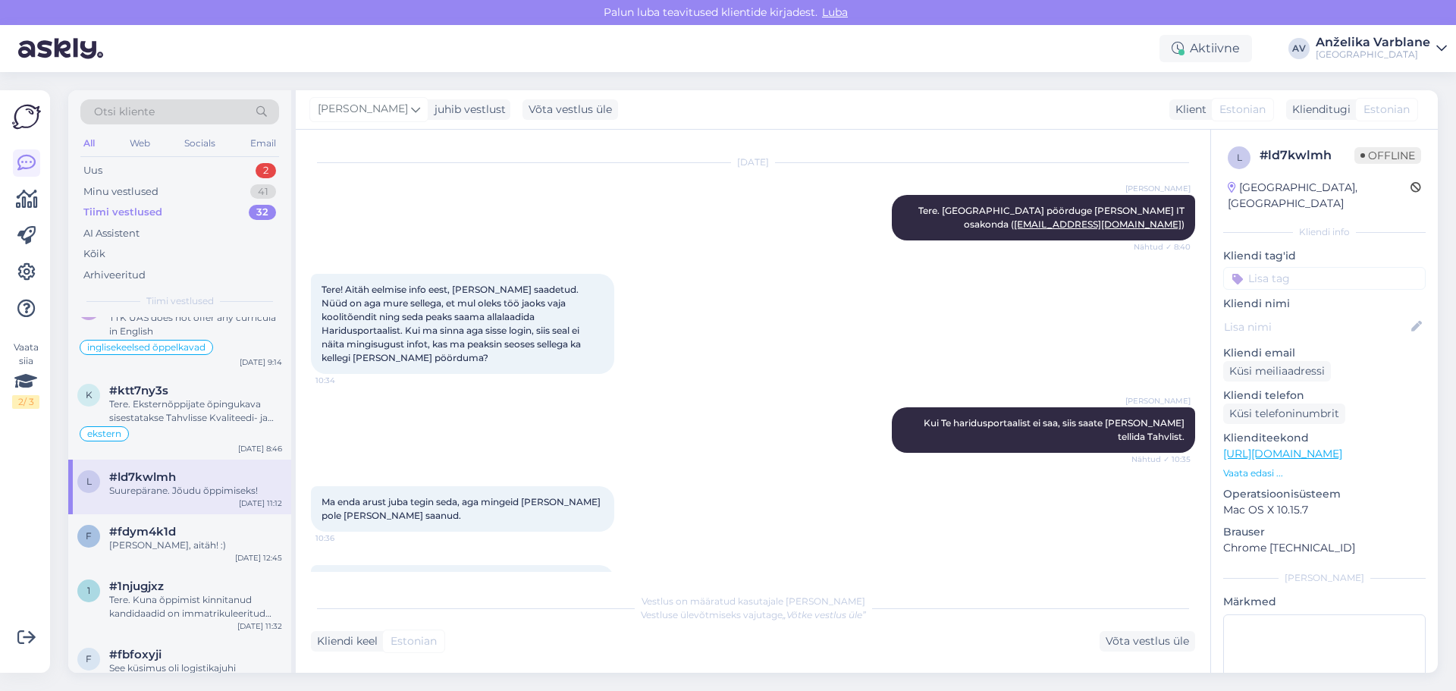
click at [1301, 267] on input at bounding box center [1324, 278] width 203 height 23
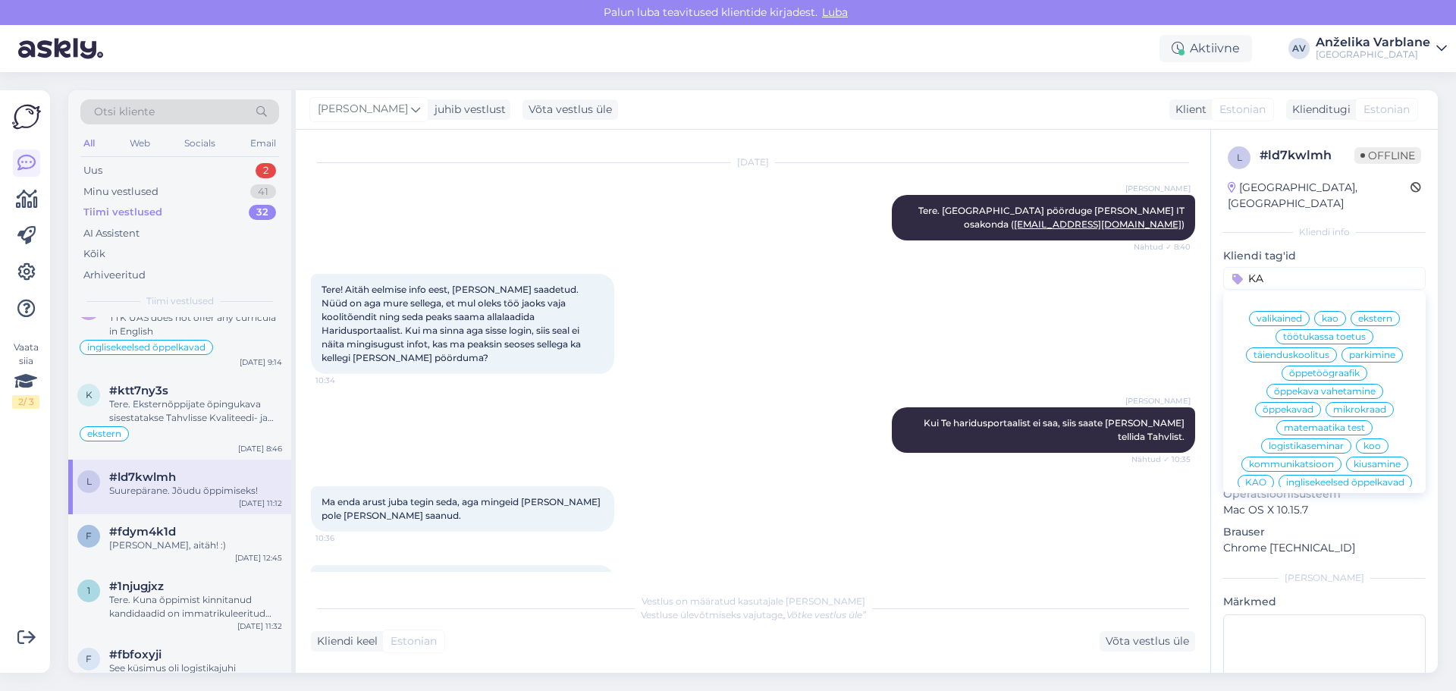
type input "KAO"
